Goal: Information Seeking & Learning: Learn about a topic

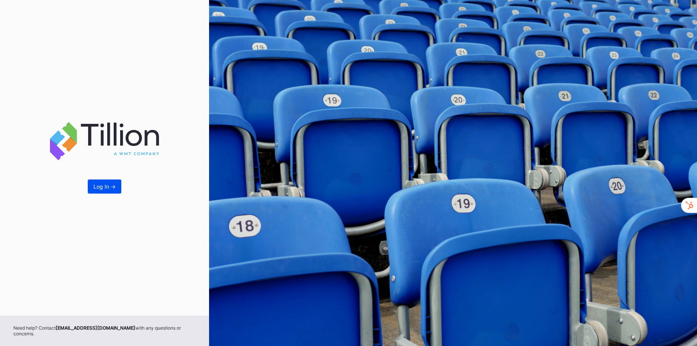
click at [99, 190] on div "Log In ->" at bounding box center [104, 186] width 22 height 6
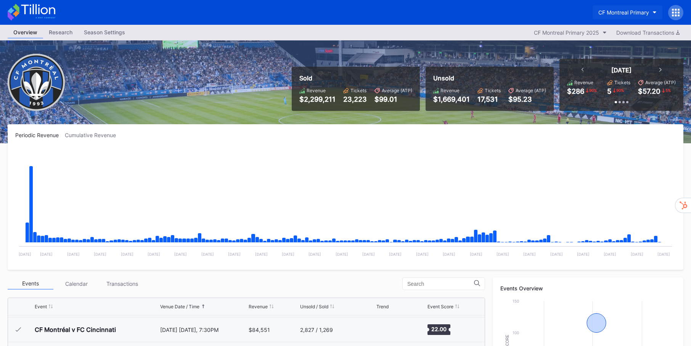
click at [658, 10] on button "CF Montreal Primary" at bounding box center [628, 12] width 70 height 14
type input "e"
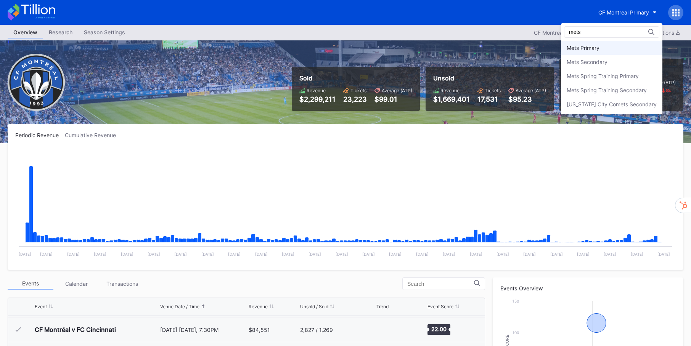
type input "mets"
click at [619, 48] on div "Mets Primary" at bounding box center [611, 48] width 101 height 14
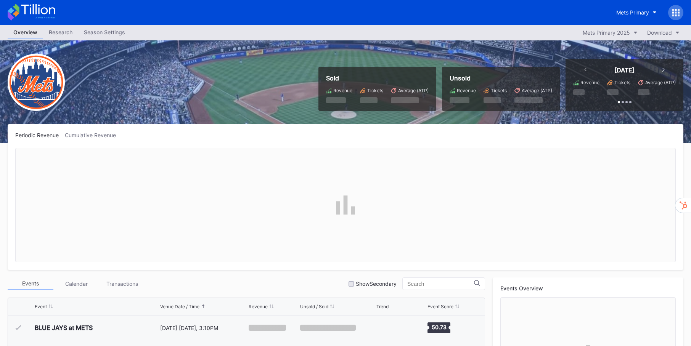
scroll to position [1587, 0]
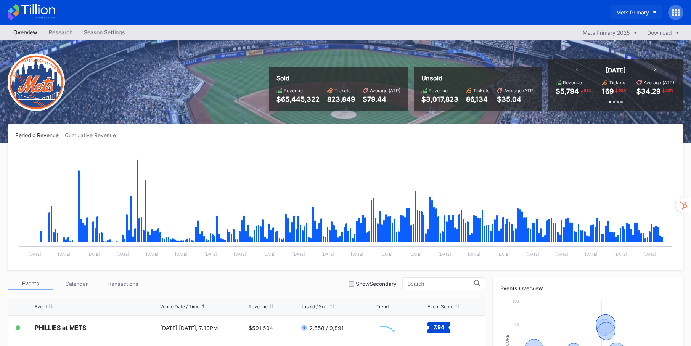
click at [653, 14] on button "Mets Primary" at bounding box center [637, 12] width 52 height 14
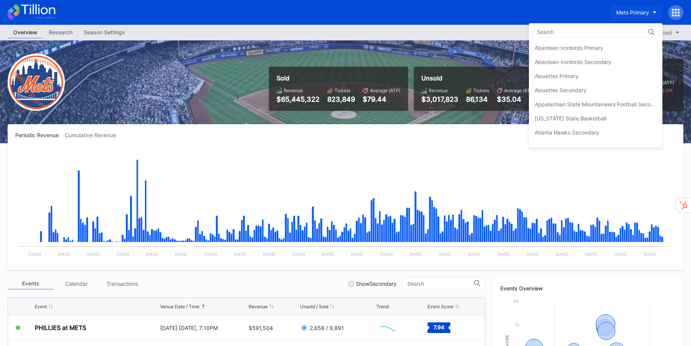
scroll to position [1185, 0]
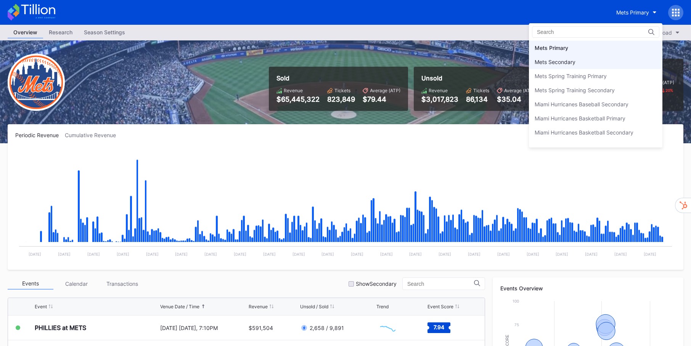
click at [564, 61] on div "Mets Secondary" at bounding box center [555, 62] width 41 height 6
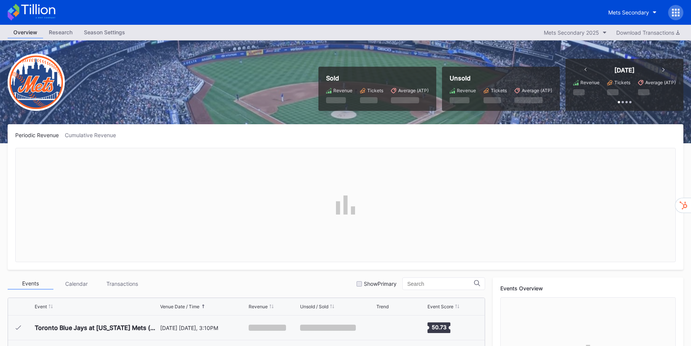
scroll to position [1587, 0]
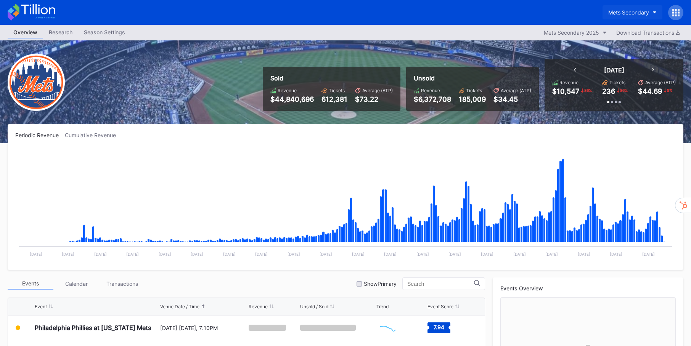
click at [632, 11] on div "Mets Secondary" at bounding box center [628, 12] width 41 height 6
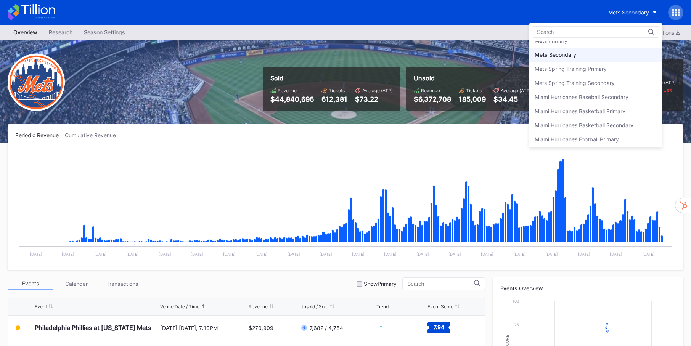
scroll to position [1183, 0]
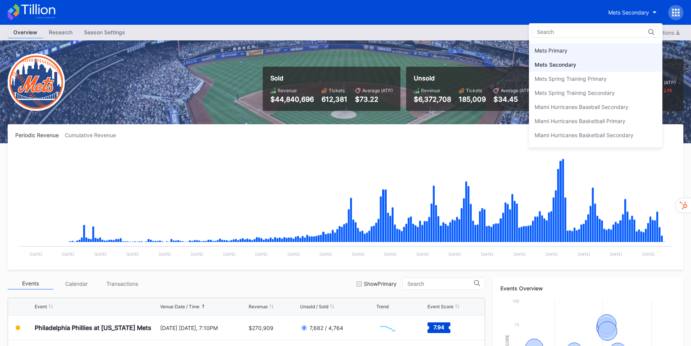
click at [597, 50] on div "Mets Primary" at bounding box center [595, 50] width 133 height 14
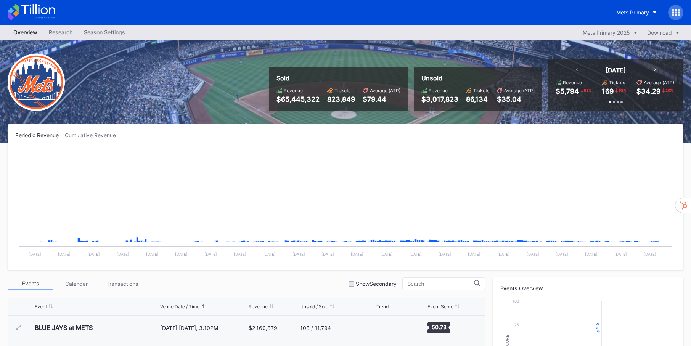
scroll to position [1587, 0]
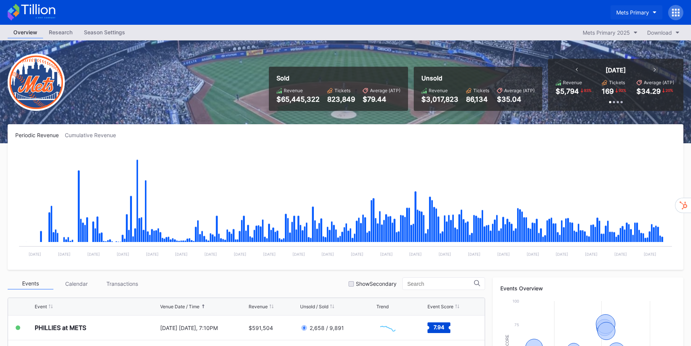
click at [641, 14] on div "Mets Primary" at bounding box center [632, 12] width 33 height 6
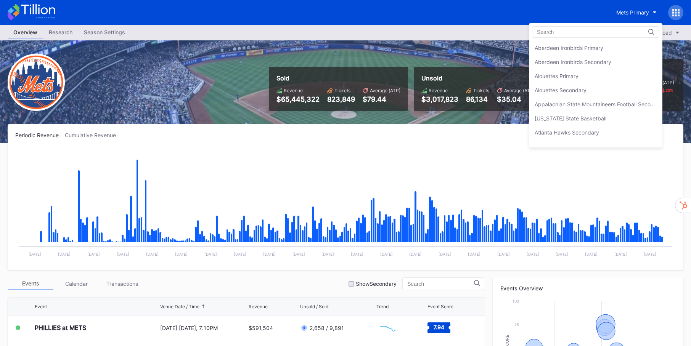
scroll to position [1185, 0]
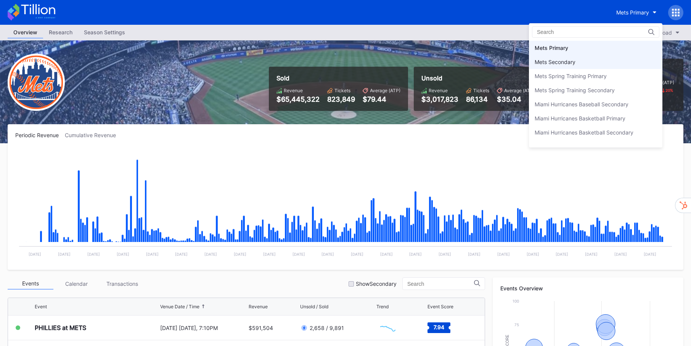
click at [592, 61] on div "Mets Secondary" at bounding box center [595, 62] width 133 height 14
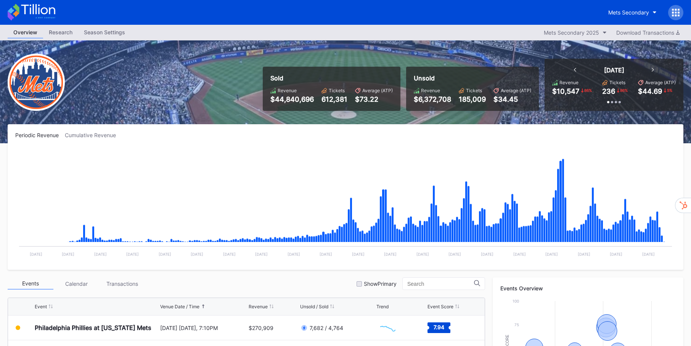
click at [677, 14] on icon at bounding box center [676, 13] width 8 height 8
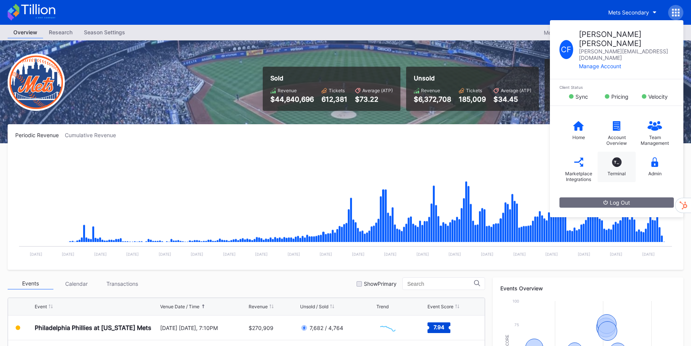
click at [616, 158] on div "T_" at bounding box center [617, 163] width 10 height 10
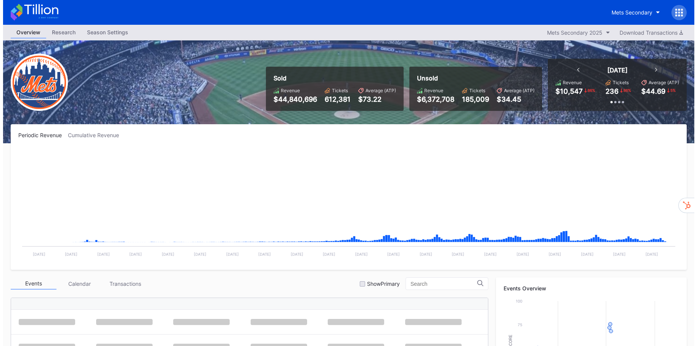
scroll to position [1587, 0]
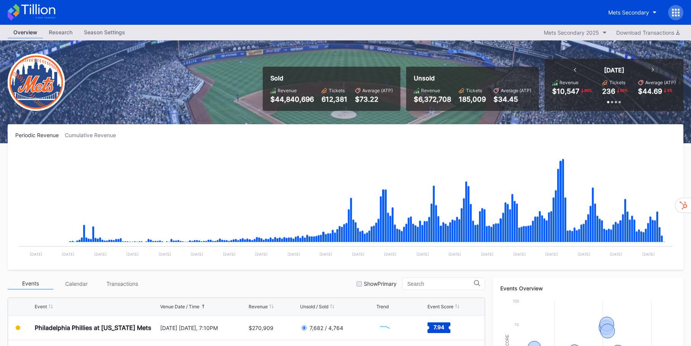
click at [675, 13] on icon at bounding box center [676, 12] width 2 height 2
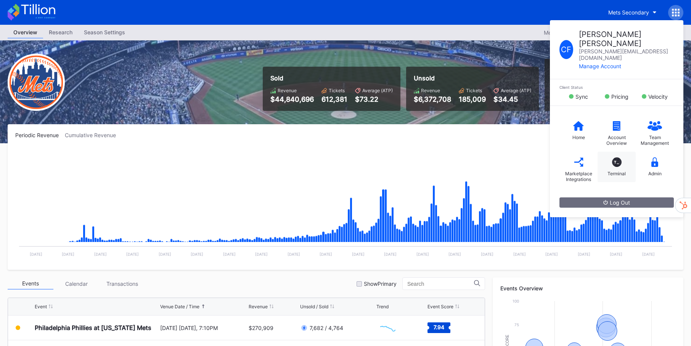
click at [616, 158] on div "T_" at bounding box center [617, 163] width 10 height 10
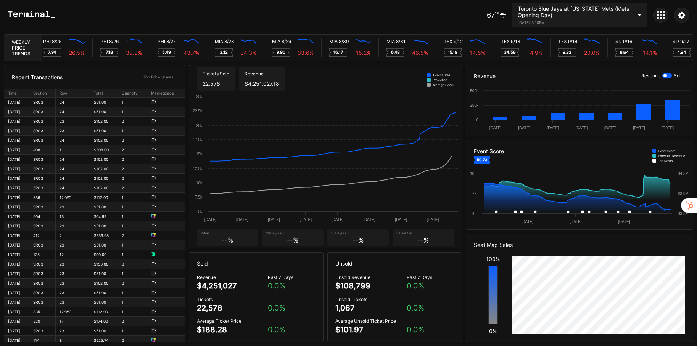
click at [595, 13] on div "Toronto Blue Jays at New York Mets (Mets Opening Day)" at bounding box center [575, 11] width 114 height 13
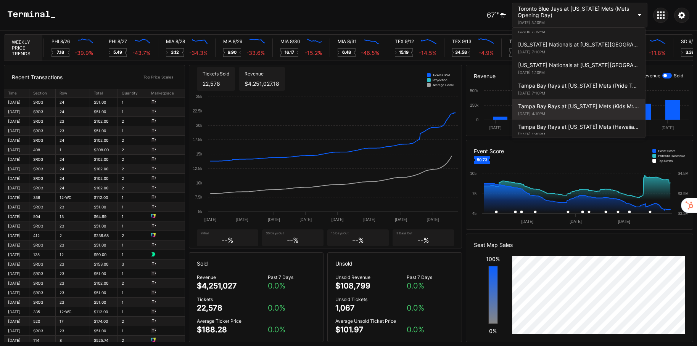
scroll to position [0, 3719]
click at [592, 111] on div "June 14, 2025 4:10PM" at bounding box center [578, 113] width 121 height 5
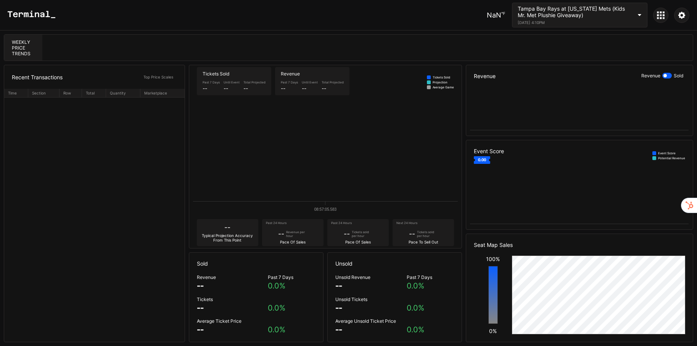
scroll to position [0, 0]
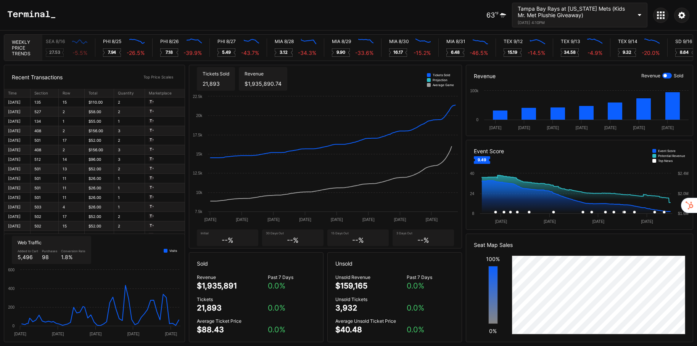
click at [638, 14] on icon at bounding box center [640, 15] width 4 height 2
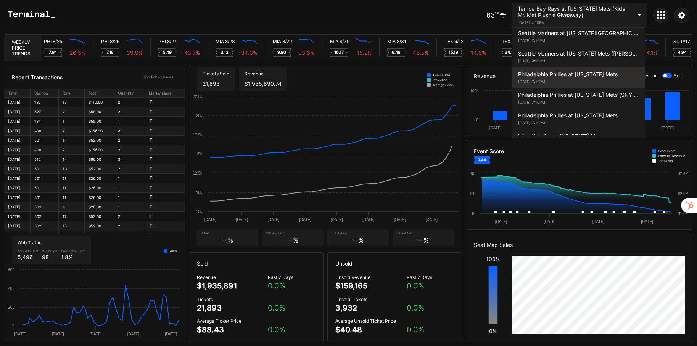
click at [595, 78] on div "Philadelphia Phillies at New York Mets August 25, 2025 7:10PM" at bounding box center [578, 77] width 133 height 21
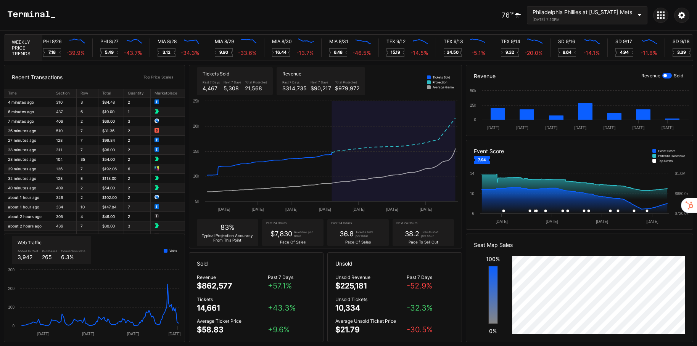
scroll to position [0, 3609]
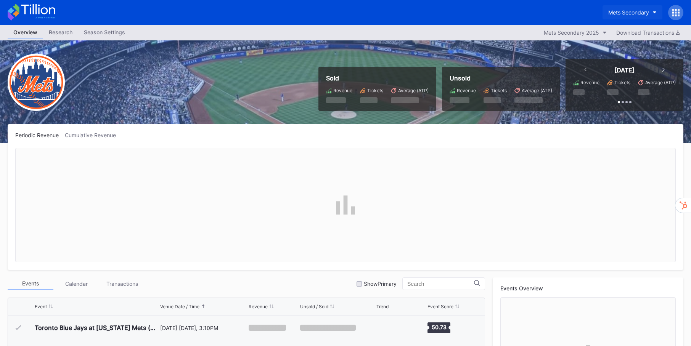
scroll to position [1587, 0]
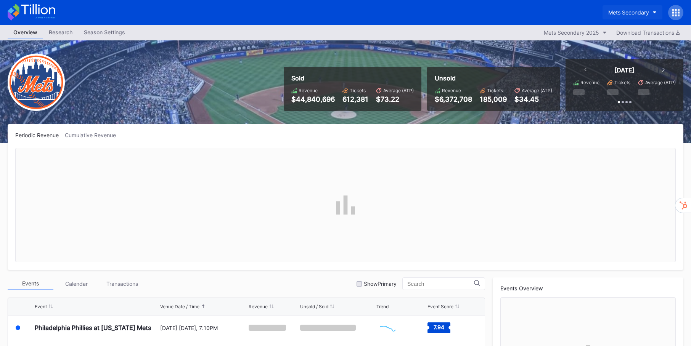
click at [633, 10] on div "Mets Secondary" at bounding box center [628, 12] width 41 height 6
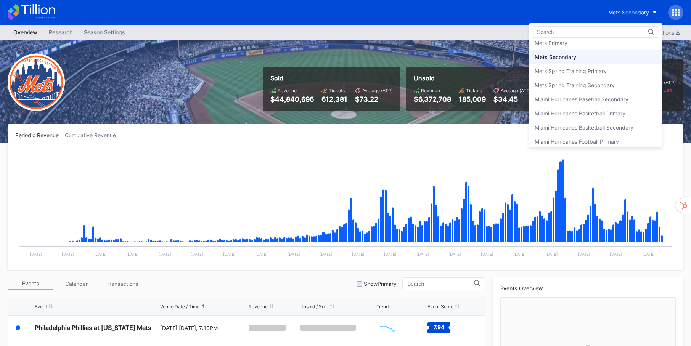
scroll to position [1190, 0]
click at [581, 42] on div "Mets Primary" at bounding box center [595, 43] width 133 height 14
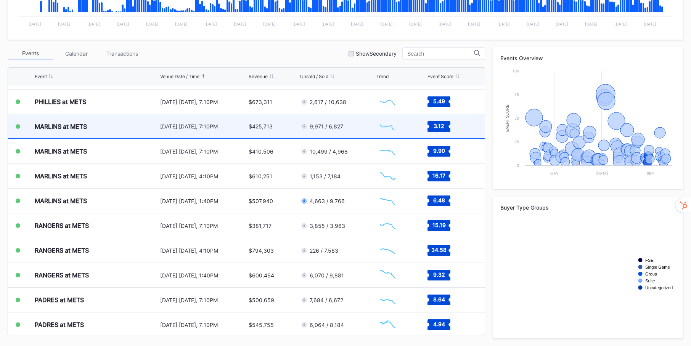
scroll to position [1633, 0]
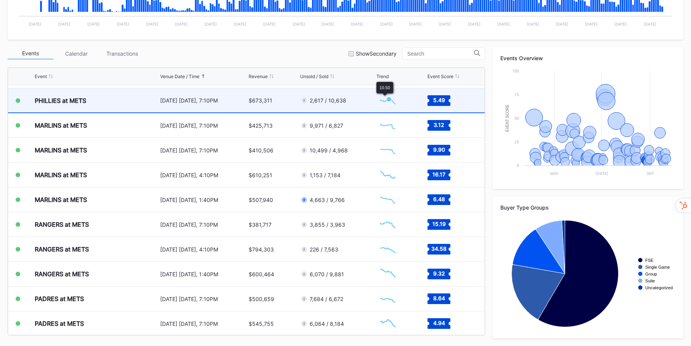
click at [387, 100] on icon "Chart title" at bounding box center [389, 99] width 5 height 5
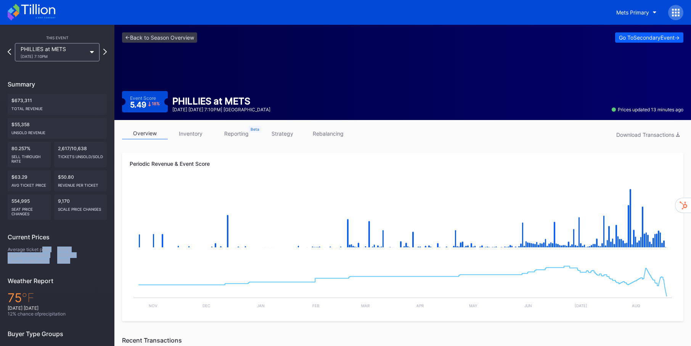
drag, startPoint x: 71, startPoint y: 264, endPoint x: 42, endPoint y: 247, distance: 33.8
click at [42, 247] on div "Average ticket price $21.15 Highest ticket price $879.00 Lowest ticket price $6…" at bounding box center [57, 255] width 99 height 17
click at [188, 274] on rect "Chart title" at bounding box center [403, 285] width 546 height 57
click at [175, 215] on rect "Chart title" at bounding box center [403, 218] width 546 height 76
click at [282, 202] on rect "Chart title" at bounding box center [403, 218] width 546 height 76
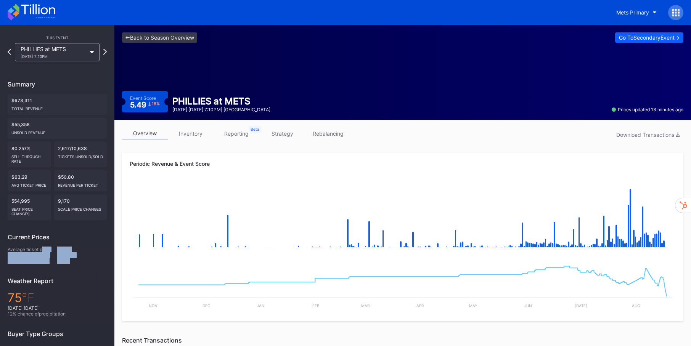
click at [86, 250] on div "$21.15" at bounding box center [82, 250] width 50 height 6
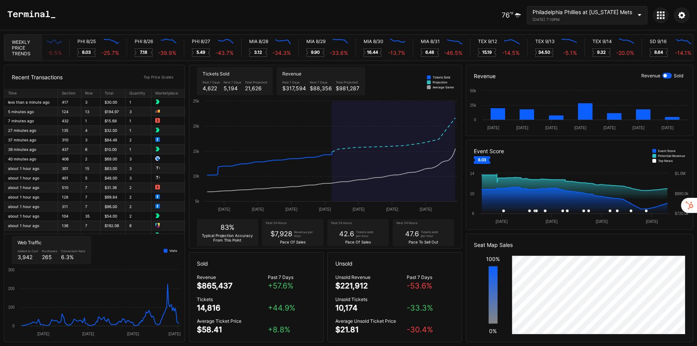
scroll to position [0, 3636]
